Goal: Find specific fact: Find specific fact

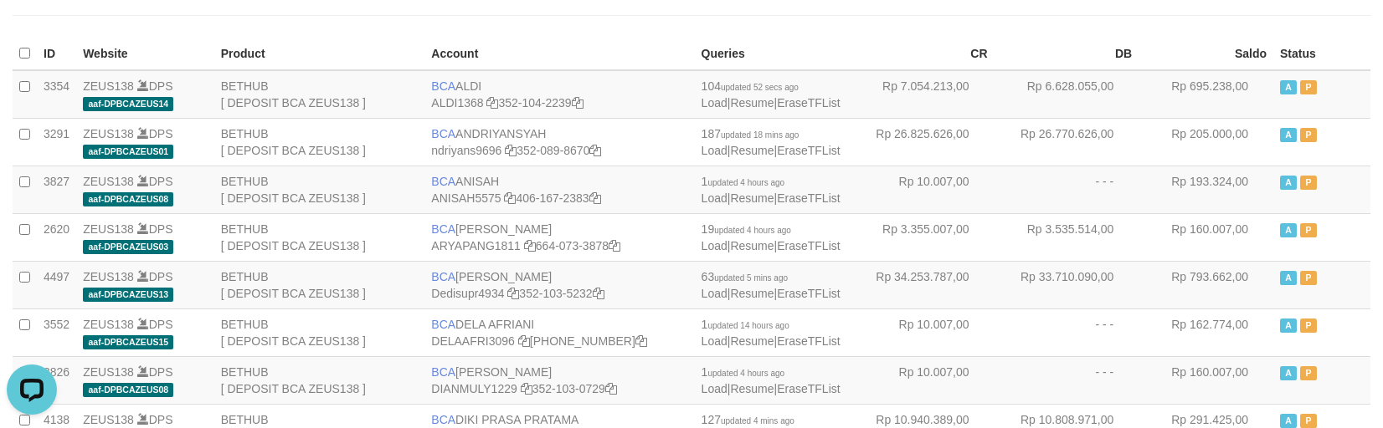
scroll to position [854, 0]
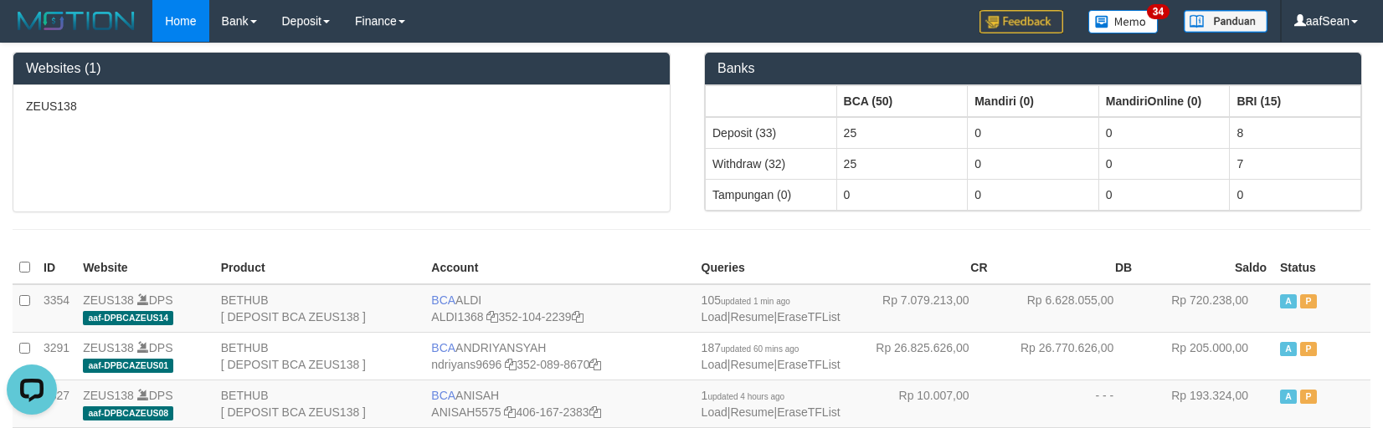
scroll to position [1159, 0]
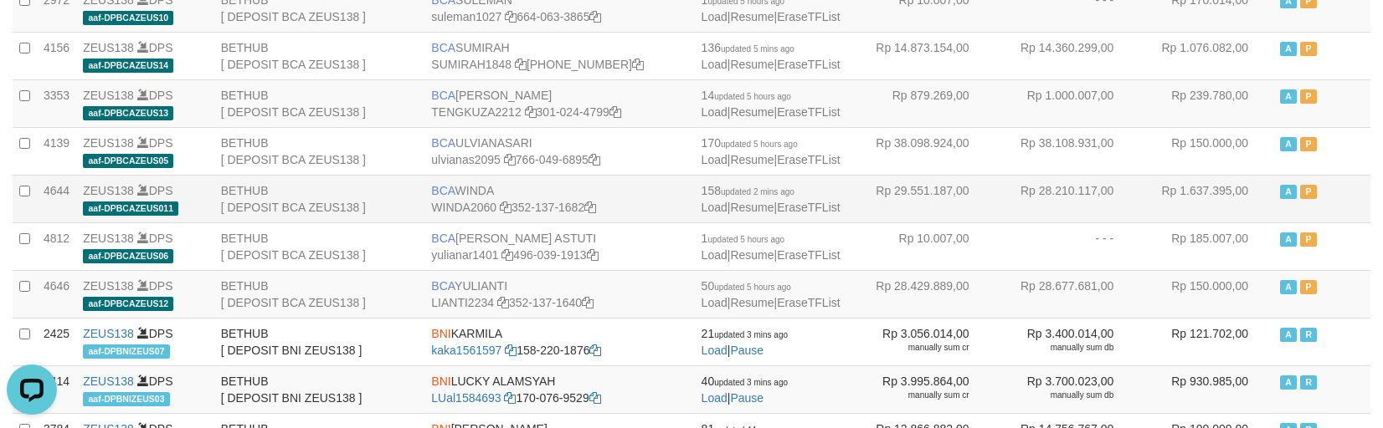
click at [473, 194] on td "BCA WINDA WINDA2060 352-137-1682" at bounding box center [558, 199] width 269 height 48
copy td "BCA WINDA"
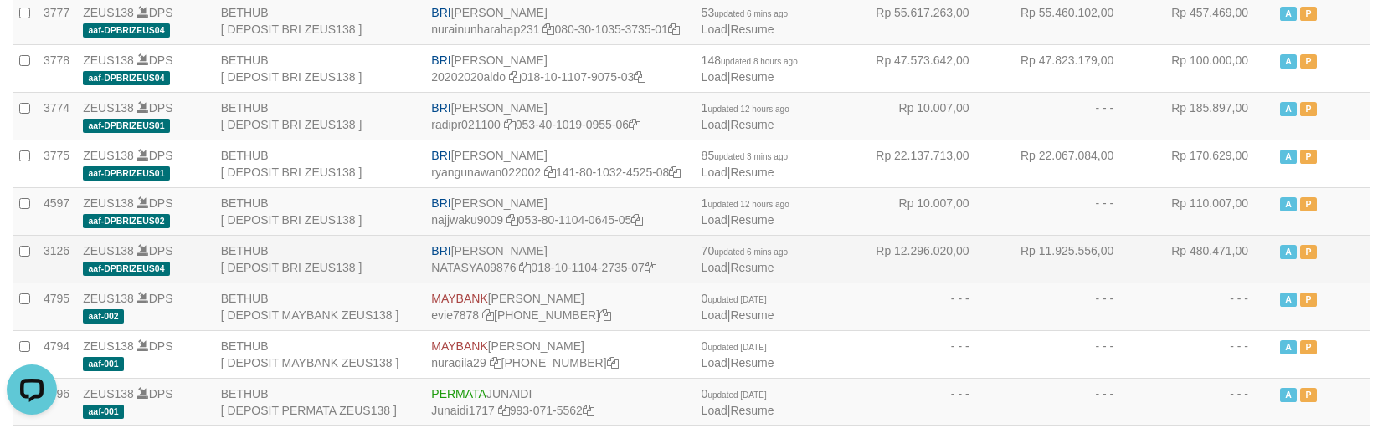
click at [502, 261] on td "BRI SITI NURLITA SAPITRI NATASYA09876 018-10-1104-2735-07" at bounding box center [558, 259] width 269 height 48
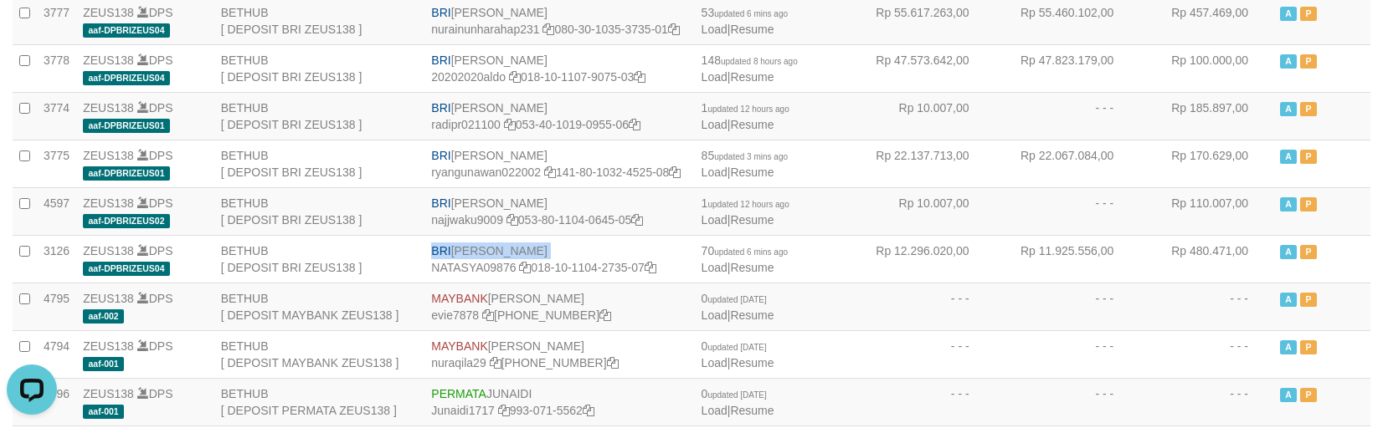
copy td "BRI SITI NURLITA SAPITRI"
